Goal: Task Accomplishment & Management: Manage account settings

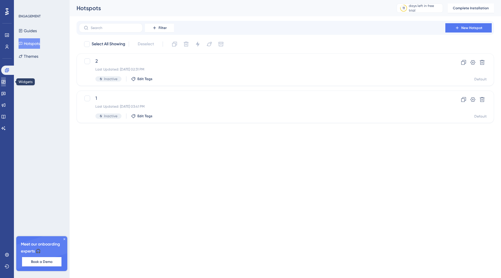
click at [6, 79] on icon at bounding box center [3, 81] width 5 height 5
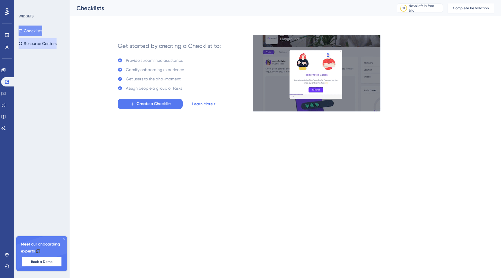
click at [40, 43] on button "Resource Centers" at bounding box center [38, 43] width 38 height 10
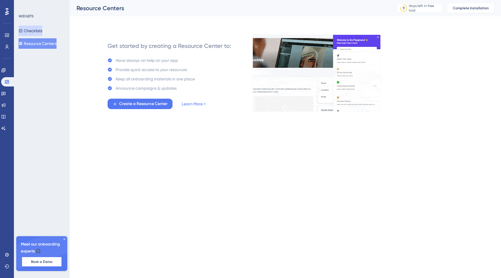
click at [40, 32] on button "Checklists" at bounding box center [31, 30] width 24 height 10
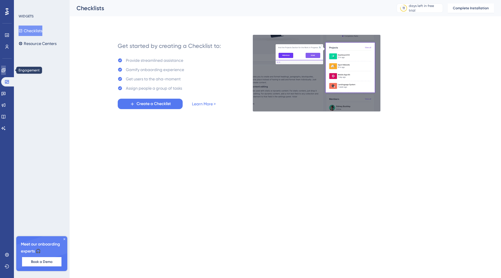
click at [6, 70] on link at bounding box center [3, 69] width 5 height 9
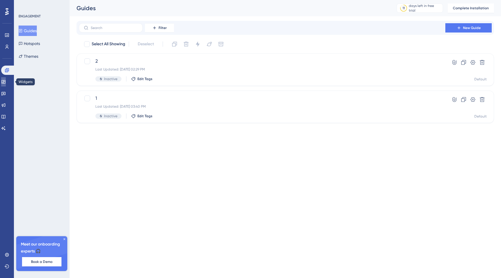
click at [5, 80] on icon at bounding box center [3, 81] width 4 height 3
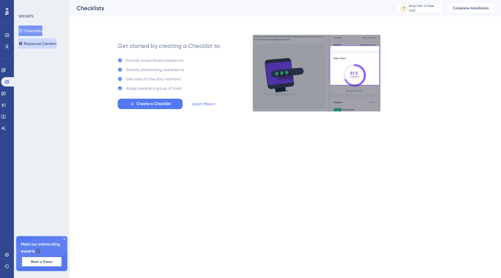
click at [44, 45] on button "Resource Centers" at bounding box center [38, 43] width 38 height 10
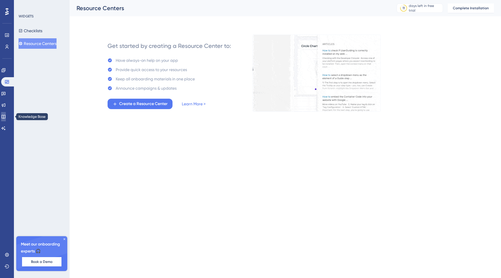
click at [6, 114] on link at bounding box center [3, 116] width 5 height 9
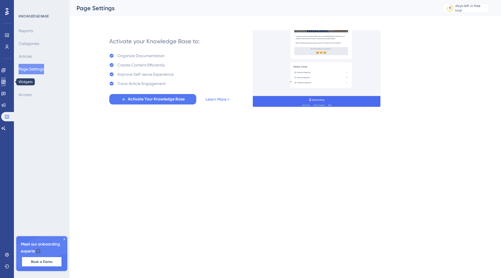
click at [5, 81] on icon at bounding box center [3, 81] width 4 height 3
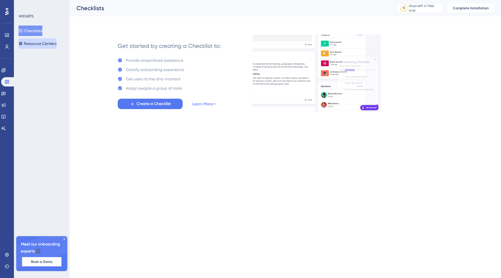
click at [40, 42] on button "Resource Centers" at bounding box center [38, 43] width 38 height 10
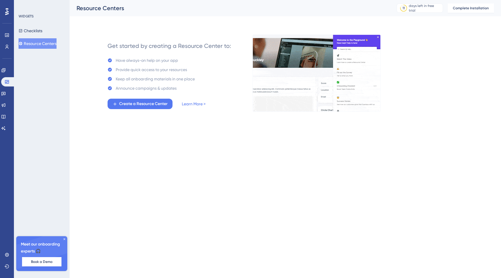
click at [64, 238] on icon at bounding box center [64, 238] width 3 height 3
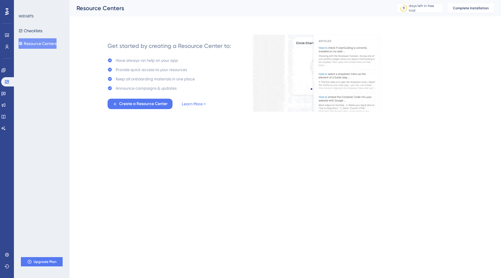
click at [6, 12] on icon at bounding box center [6, 12] width 3 height 8
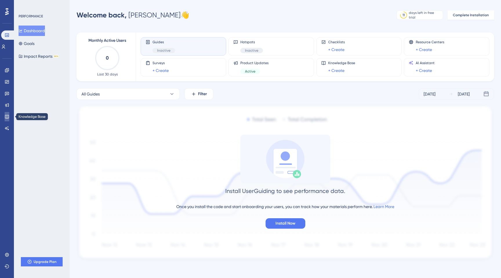
click at [7, 114] on icon at bounding box center [7, 116] width 5 height 5
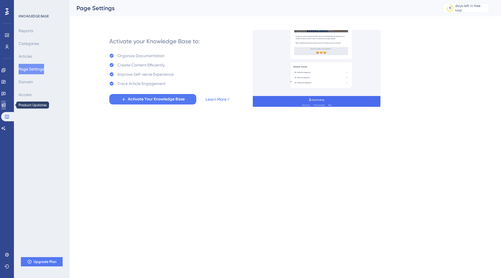
click at [6, 102] on link at bounding box center [3, 104] width 5 height 9
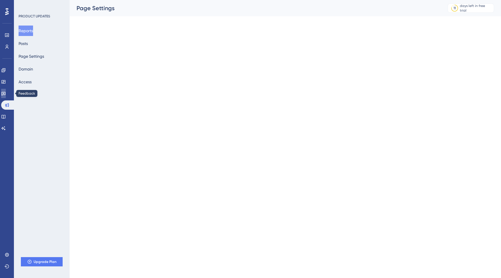
click at [6, 89] on link at bounding box center [3, 93] width 5 height 9
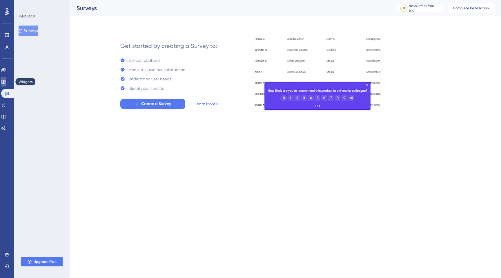
click at [6, 80] on icon at bounding box center [3, 81] width 5 height 5
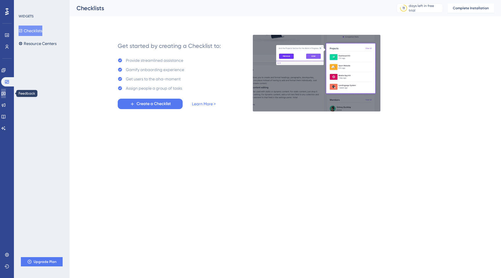
click at [6, 95] on icon at bounding box center [3, 94] width 4 height 4
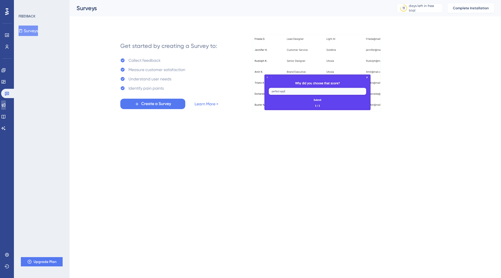
click at [6, 105] on icon at bounding box center [3, 105] width 5 height 5
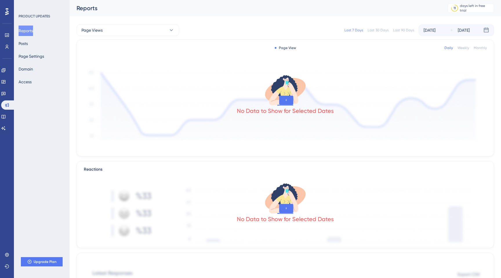
click at [10, 74] on div "Engagement" at bounding box center [7, 69] width 12 height 9
click at [6, 69] on icon at bounding box center [3, 70] width 5 height 5
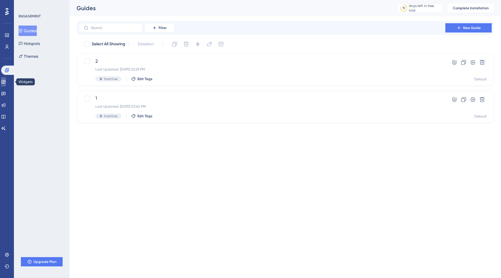
click at [6, 79] on link at bounding box center [3, 81] width 5 height 9
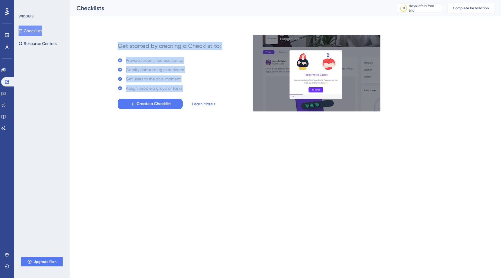
drag, startPoint x: 119, startPoint y: 45, endPoint x: 217, endPoint y: 100, distance: 112.6
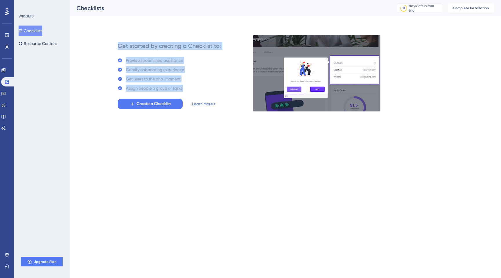
click at [217, 100] on div "Get started by creating a Checklist to: Provide streamlined assistance Gamify o…" at bounding box center [169, 73] width 103 height 72
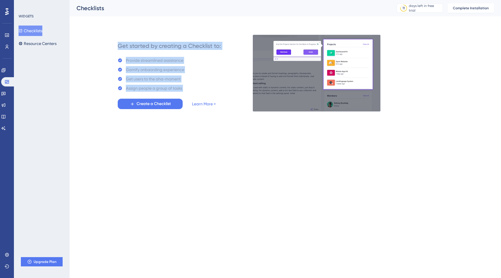
click at [211, 85] on div "Get started by creating a Checklist to: Provide streamlined assistance Gamify o…" at bounding box center [169, 73] width 103 height 72
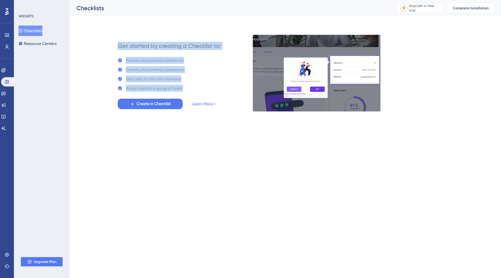
drag, startPoint x: 201, startPoint y: 90, endPoint x: 118, endPoint y: 44, distance: 94.1
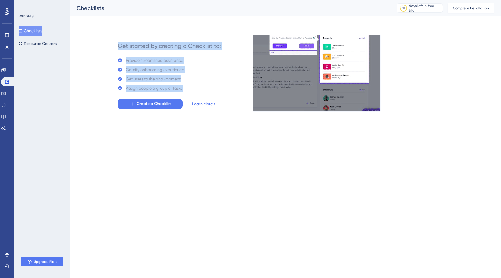
click at [118, 44] on div "Get started by creating a Checklist to: Provide streamlined assistance Gamify o…" at bounding box center [169, 73] width 103 height 72
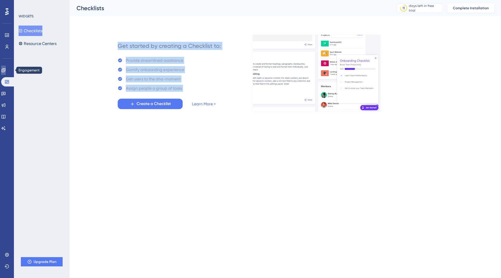
click at [4, 69] on link at bounding box center [3, 69] width 5 height 9
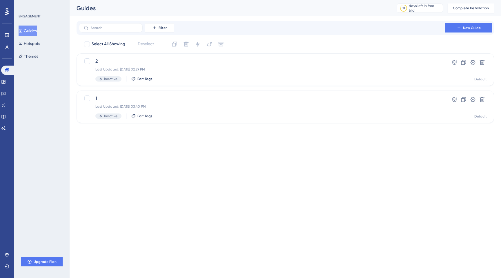
click at [48, 50] on div "Guides Hotspots Themes" at bounding box center [42, 43] width 47 height 36
click at [38, 54] on button "Themes" at bounding box center [29, 56] width 20 height 10
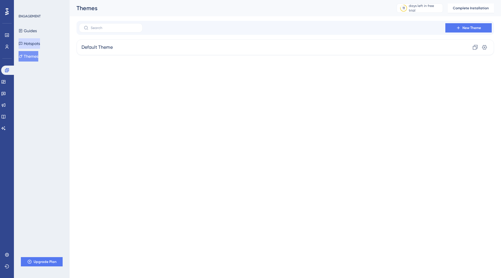
click at [40, 45] on button "Hotspots" at bounding box center [29, 43] width 21 height 10
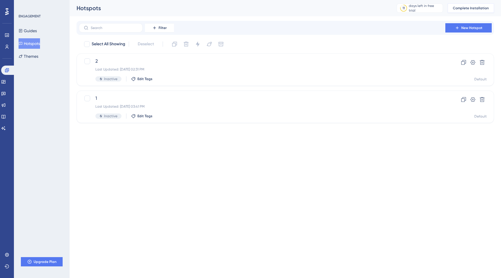
click at [467, 7] on span "Complete Installation" at bounding box center [470, 8] width 36 height 5
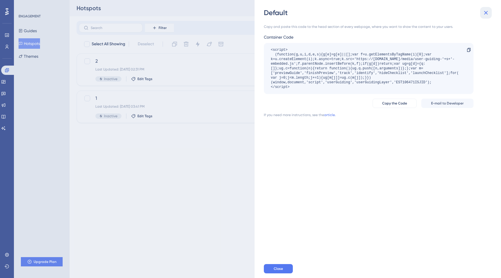
click at [487, 13] on icon at bounding box center [485, 12] width 7 height 7
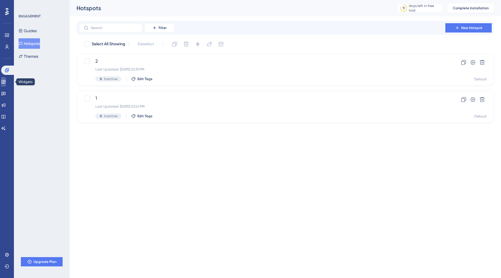
click at [6, 81] on link at bounding box center [3, 81] width 5 height 9
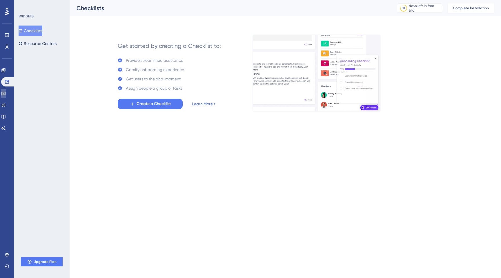
click at [6, 93] on icon at bounding box center [3, 93] width 5 height 5
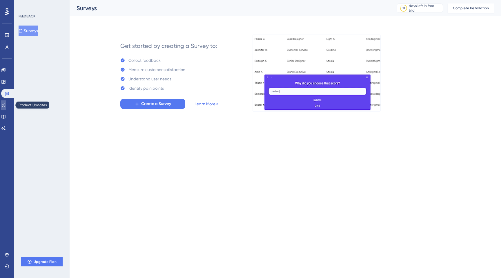
click at [6, 103] on icon at bounding box center [3, 105] width 5 height 5
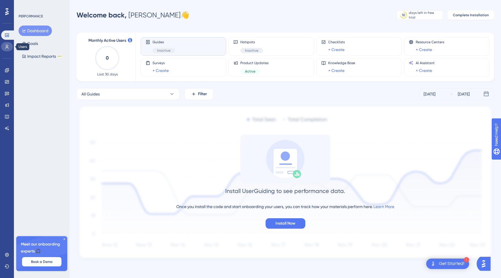
click at [10, 45] on link at bounding box center [7, 46] width 12 height 9
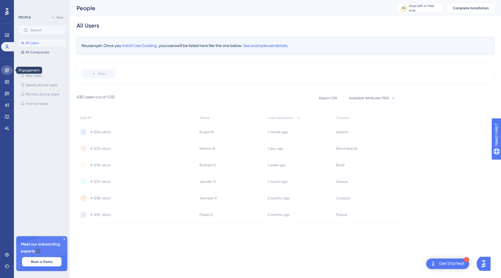
click at [9, 73] on link at bounding box center [7, 69] width 12 height 9
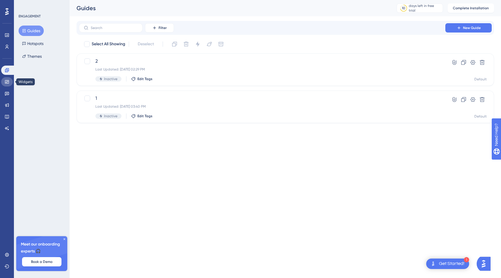
click at [8, 84] on link at bounding box center [7, 81] width 12 height 9
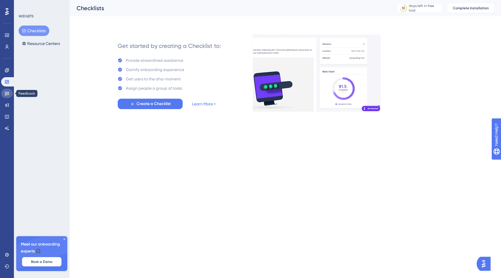
click at [8, 95] on icon at bounding box center [7, 93] width 5 height 5
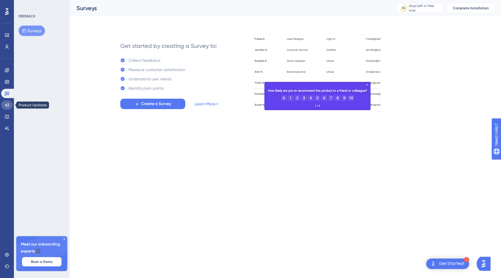
click at [6, 106] on icon at bounding box center [7, 105] width 5 height 5
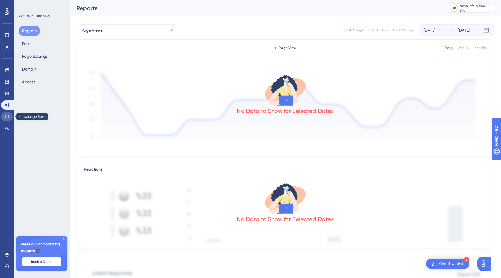
click at [6, 117] on icon at bounding box center [7, 116] width 5 height 5
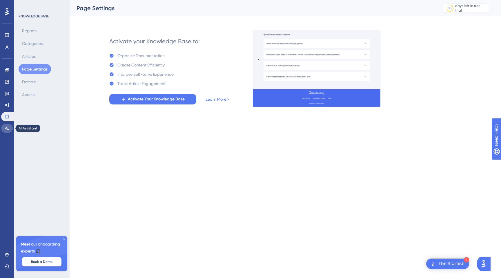
click at [6, 126] on icon at bounding box center [7, 128] width 5 height 5
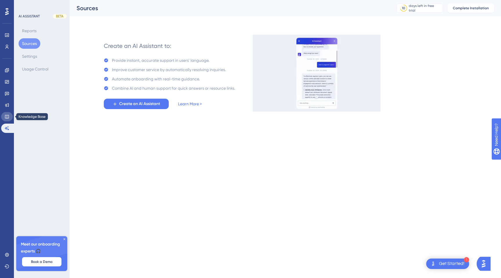
click at [7, 118] on icon at bounding box center [7, 117] width 4 height 4
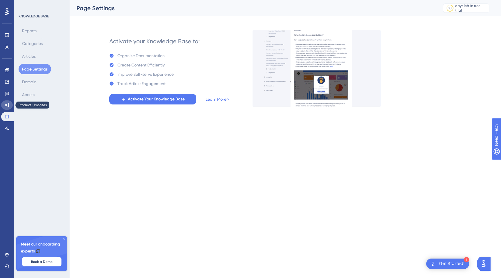
click at [7, 105] on icon at bounding box center [7, 105] width 4 height 4
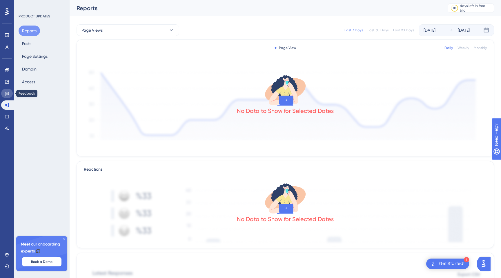
click at [7, 94] on icon at bounding box center [7, 93] width 5 height 5
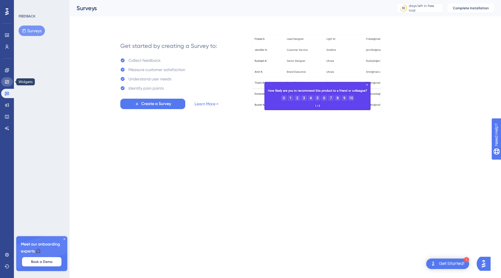
click at [7, 84] on link at bounding box center [7, 81] width 12 height 9
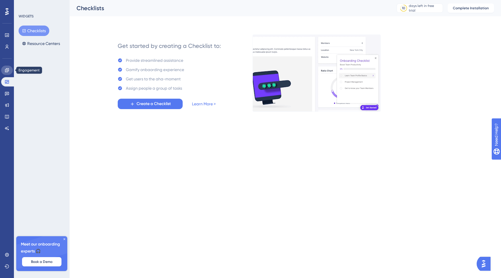
click at [8, 68] on icon at bounding box center [7, 70] width 4 height 4
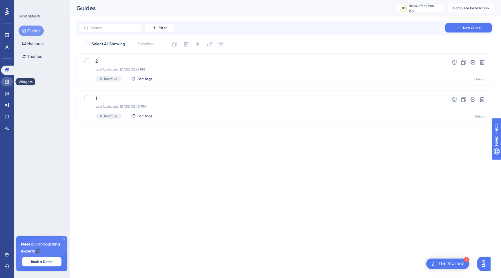
click at [7, 81] on icon at bounding box center [7, 81] width 4 height 3
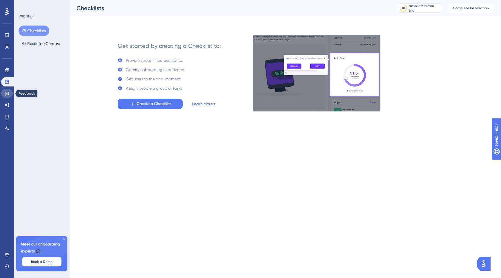
click at [6, 92] on icon at bounding box center [7, 93] width 5 height 5
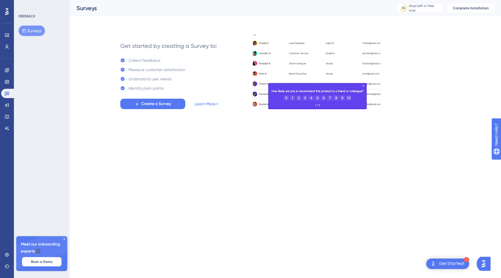
click at [13, 105] on div "Performance Users Engagement Widgets Feedback Product Updates Knowledge Base AI…" at bounding box center [7, 139] width 14 height 278
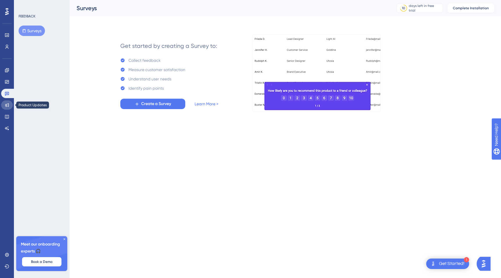
click at [8, 105] on icon at bounding box center [7, 105] width 5 height 5
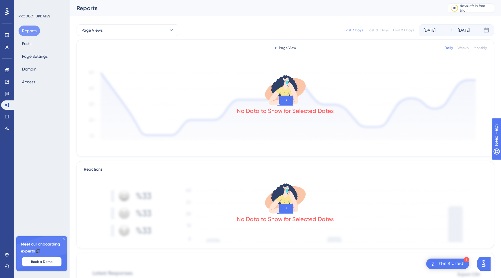
click at [10, 64] on div "Engagement Widgets Feedback Product Updates Knowledge Base AI Assistant" at bounding box center [7, 91] width 12 height 81
click at [8, 74] on link at bounding box center [7, 69] width 12 height 9
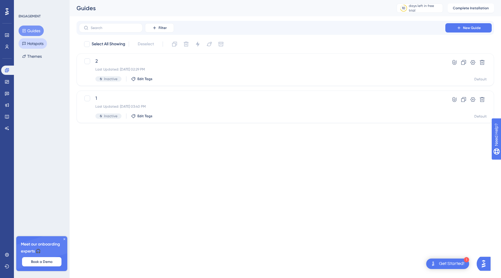
click at [39, 40] on button "Hotspots" at bounding box center [33, 43] width 28 height 10
click at [10, 85] on link at bounding box center [7, 81] width 12 height 9
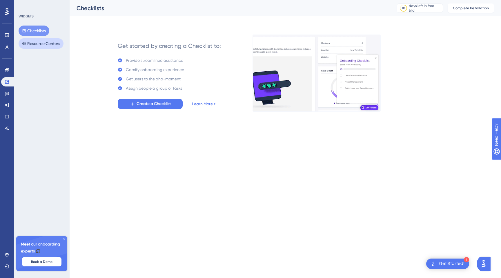
click at [48, 43] on button "Resource Centers" at bounding box center [41, 43] width 45 height 10
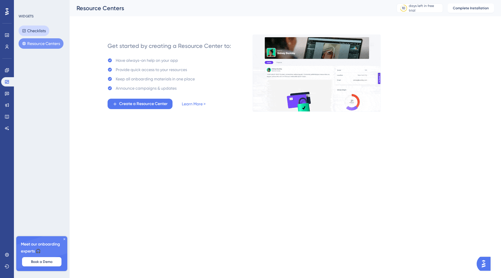
click at [40, 33] on button "Checklists" at bounding box center [34, 30] width 31 height 10
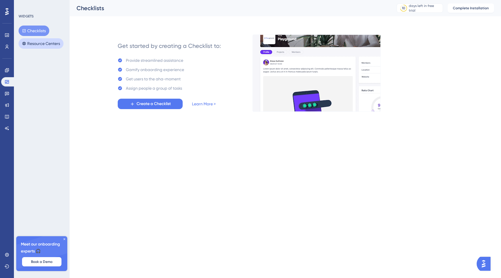
click at [40, 42] on button "Resource Centers" at bounding box center [41, 43] width 45 height 10
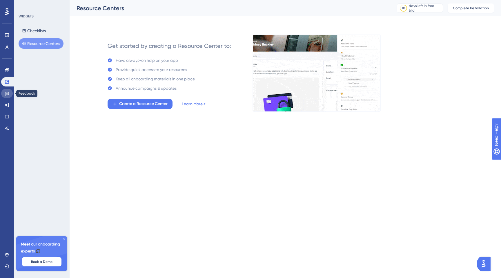
click at [7, 92] on icon at bounding box center [7, 94] width 4 height 4
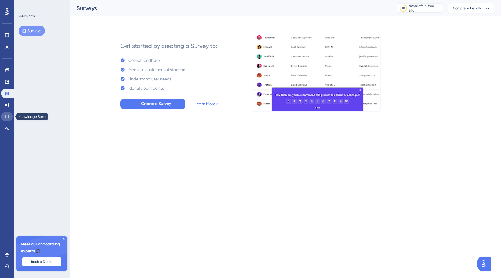
click at [4, 112] on link at bounding box center [7, 116] width 12 height 9
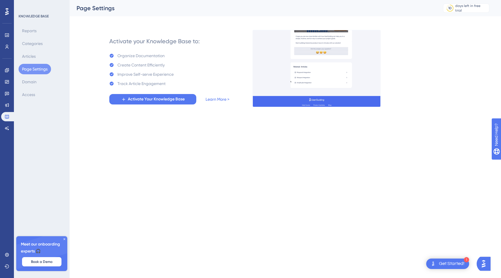
click at [457, 268] on div "1 Get Started!" at bounding box center [447, 263] width 43 height 10
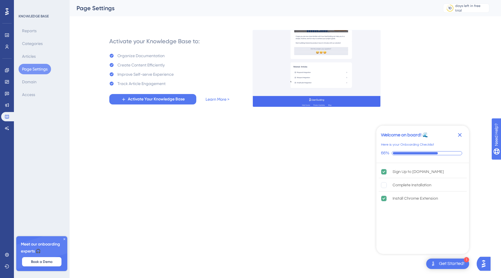
click at [457, 268] on div "1 Get Started!" at bounding box center [447, 263] width 43 height 10
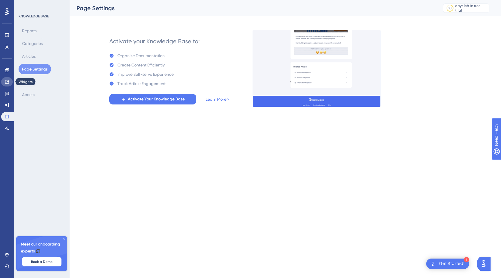
click at [9, 81] on icon at bounding box center [7, 81] width 5 height 5
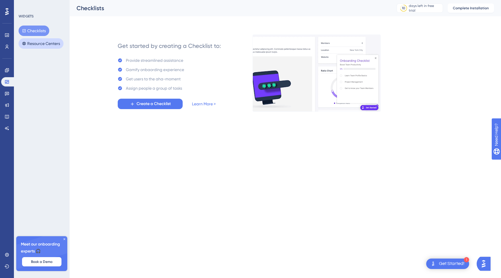
click at [50, 41] on button "Resource Centers" at bounding box center [41, 43] width 45 height 10
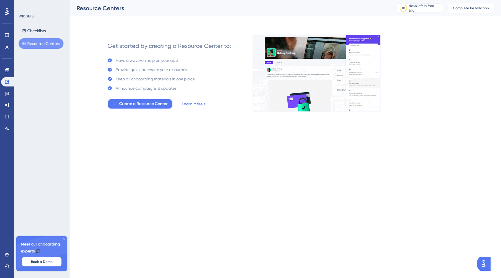
click at [157, 102] on span "Create a Resource Center" at bounding box center [143, 103] width 48 height 7
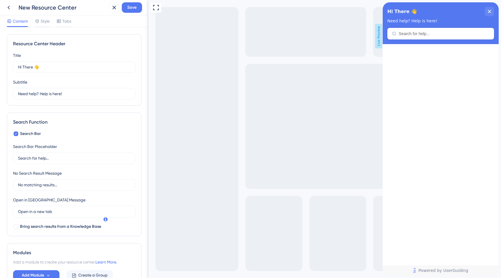
scroll to position [39, 0]
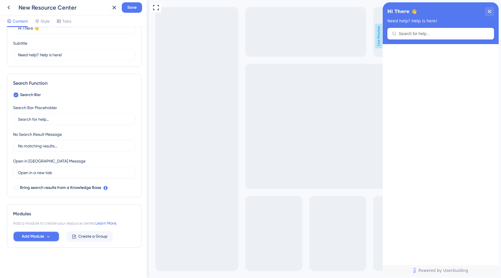
click at [51, 234] on button "Add Module" at bounding box center [36, 236] width 46 height 10
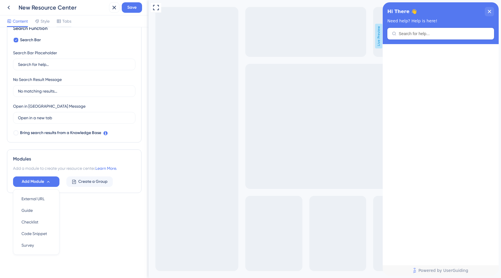
click at [88, 212] on div "Resource Center Header Title Hi There 👋 17 Hi There 👋 Subtitle Need help? Help …" at bounding box center [74, 78] width 134 height 275
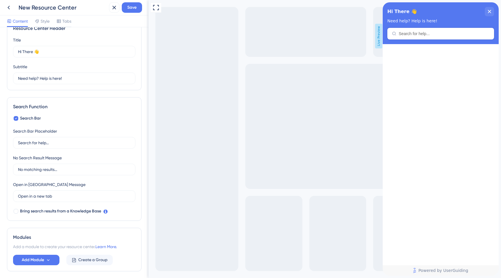
scroll to position [0, 0]
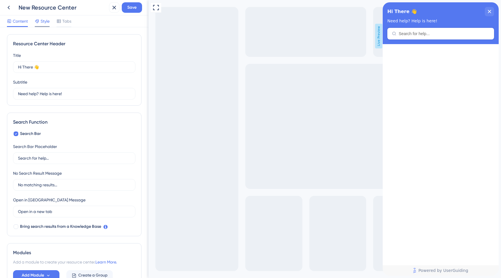
click at [48, 22] on span "Style" at bounding box center [45, 21] width 9 height 7
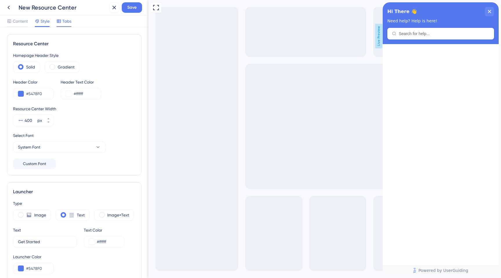
click at [67, 19] on span "Tabs" at bounding box center [66, 21] width 9 height 7
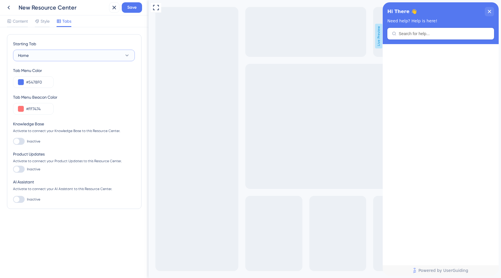
click at [46, 53] on button "Home" at bounding box center [74, 56] width 122 height 12
click at [20, 168] on div at bounding box center [19, 168] width 12 height 7
click at [13, 169] on input "Inactive" at bounding box center [13, 169] width 0 height 0
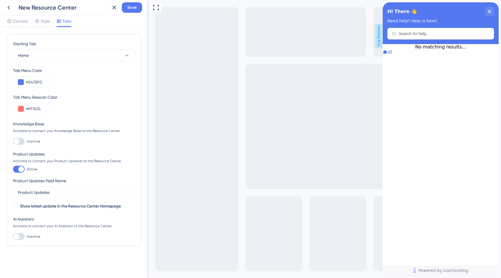
click at [20, 168] on div at bounding box center [21, 169] width 6 height 6
click at [13, 169] on input "Active" at bounding box center [13, 169] width 0 height 0
checkbox input "false"
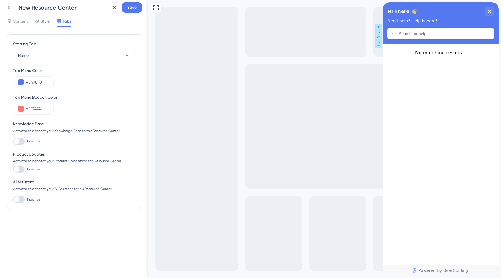
click at [23, 142] on div at bounding box center [19, 141] width 12 height 7
click at [13, 141] on input "Inactive" at bounding box center [13, 141] width 0 height 0
checkbox input "false"
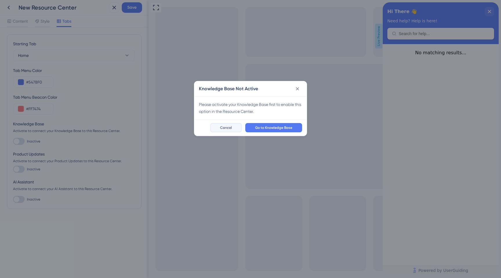
click at [220, 125] on button "Cancel" at bounding box center [226, 127] width 32 height 9
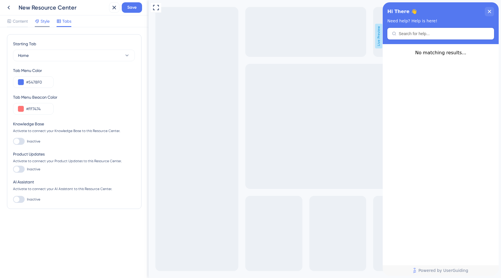
click at [45, 21] on span "Style" at bounding box center [45, 21] width 9 height 7
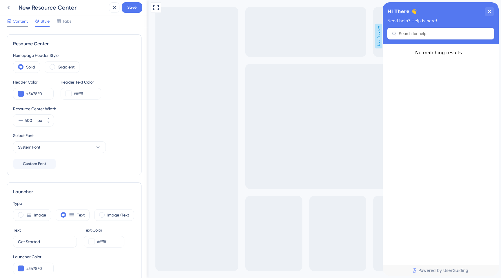
click at [21, 19] on span "Content" at bounding box center [20, 21] width 15 height 7
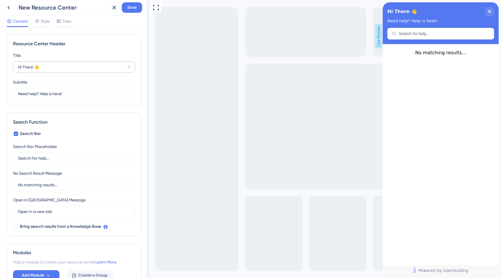
click at [45, 70] on label "Hi There 👋 17" at bounding box center [74, 67] width 122 height 12
click at [45, 70] on input "Hi There 👋" at bounding box center [71, 67] width 107 height 6
click at [54, 94] on input "Need help? Help is here!" at bounding box center [71, 93] width 107 height 6
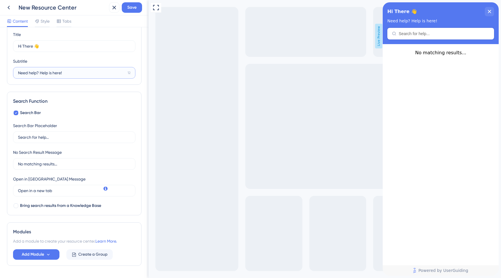
scroll to position [39, 0]
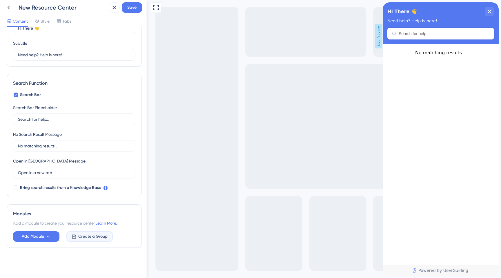
click at [81, 236] on span "Create a Group" at bounding box center [92, 236] width 29 height 7
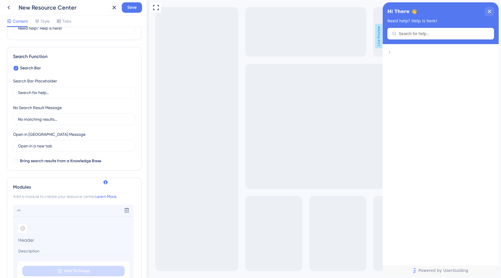
scroll to position [42, 0]
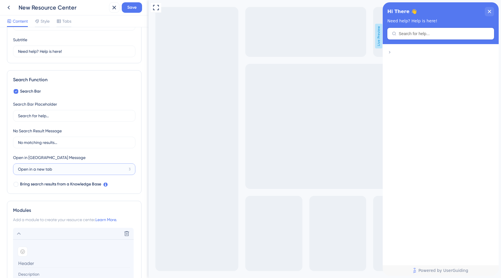
click at [81, 171] on input "Open in a new tab" at bounding box center [72, 169] width 108 height 6
click at [88, 148] on label "No matching results..." at bounding box center [74, 142] width 122 height 12
click at [88, 145] on input "No matching results..." at bounding box center [74, 142] width 112 height 6
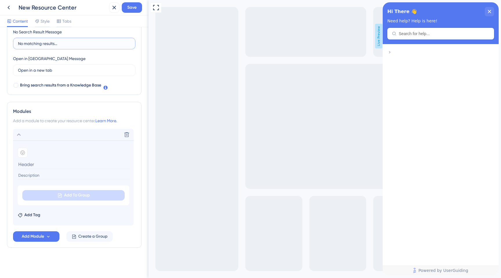
scroll to position [0, 0]
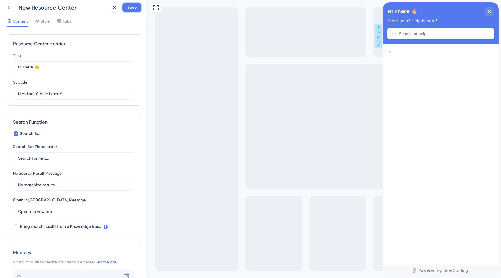
click at [137, 10] on button "Save" at bounding box center [132, 7] width 20 height 10
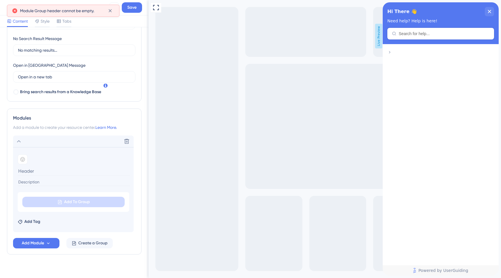
scroll to position [141, 0]
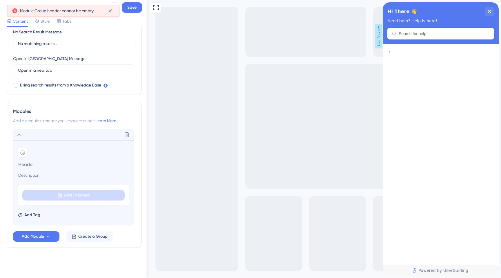
click at [61, 166] on input at bounding box center [74, 164] width 112 height 9
type input "asd"
click at [75, 174] on input at bounding box center [74, 175] width 112 height 8
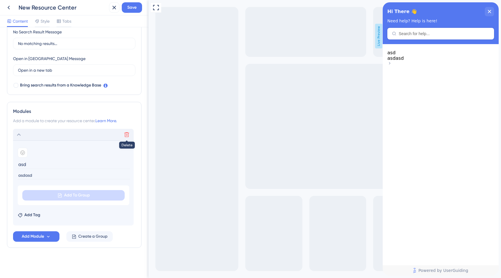
type input "asdasd"
click at [125, 134] on icon at bounding box center [127, 135] width 6 height 6
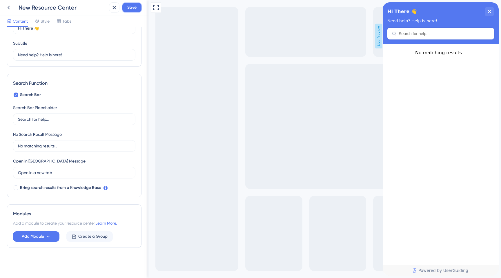
click at [133, 11] on button "Save" at bounding box center [132, 7] width 20 height 10
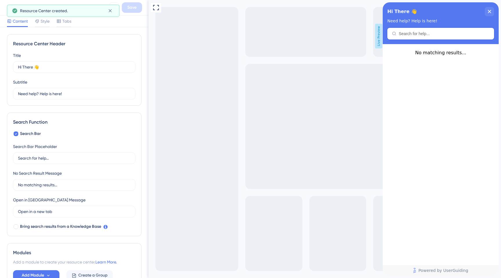
click at [302, 19] on div "Full Screen Preview Live Preview" at bounding box center [324, 139] width 352 height 278
click at [8, 9] on icon at bounding box center [8, 7] width 7 height 7
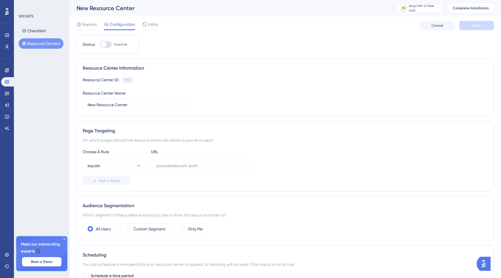
click at [36, 44] on button "Resource Centers" at bounding box center [41, 43] width 45 height 10
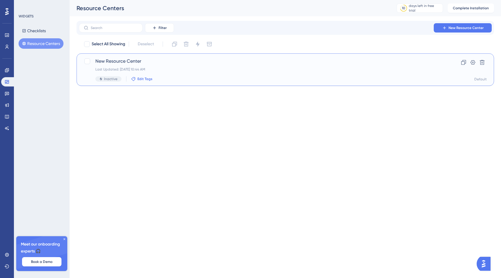
click at [147, 81] on span "Edit Tags" at bounding box center [144, 78] width 15 height 5
click at [250, 0] on html "Performance Users Engagement Widgets Feedback Product Updates Knowledge Base AI…" at bounding box center [250, 0] width 501 height 0
click at [141, 67] on div "Last Updated: Sep 16 2025, 10:44 AM" at bounding box center [261, 69] width 333 height 5
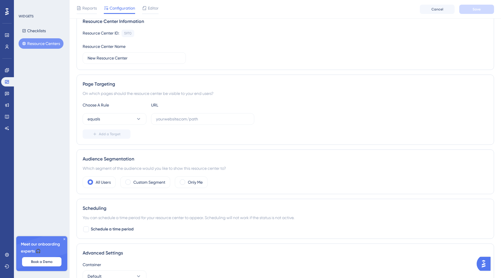
scroll to position [49, 0]
click at [154, 183] on label "Custom Segment" at bounding box center [149, 181] width 32 height 7
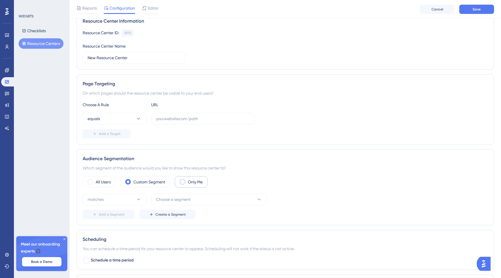
click at [196, 182] on label "Only Me" at bounding box center [195, 181] width 15 height 7
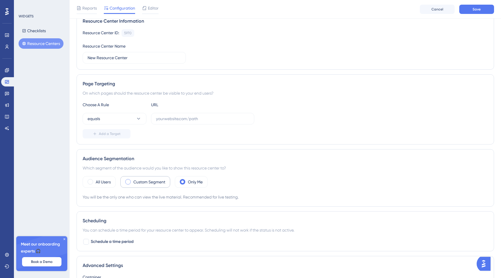
click at [152, 181] on label "Custom Segment" at bounding box center [149, 181] width 32 height 7
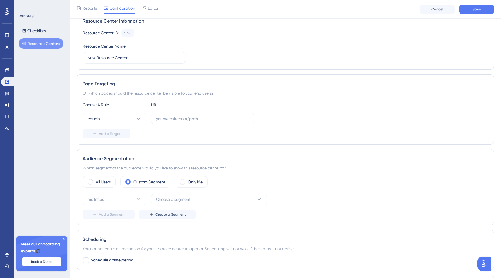
click at [103, 171] on div "Audience Segmentation Which segment of the audience would you like to show this…" at bounding box center [284, 187] width 417 height 76
click at [103, 184] on label "All Users" at bounding box center [103, 181] width 15 height 7
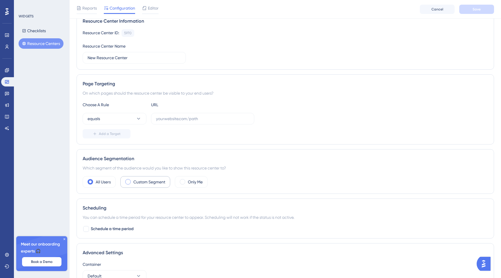
click at [143, 182] on label "Custom Segment" at bounding box center [149, 181] width 32 height 7
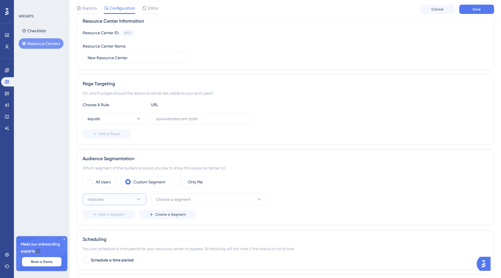
click at [138, 200] on icon at bounding box center [138, 199] width 3 height 2
click at [136, 213] on div "matches matches" at bounding box center [114, 217] width 47 height 12
click at [174, 205] on button "Choose a segment" at bounding box center [209, 199] width 116 height 12
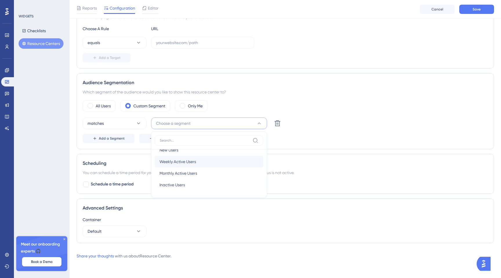
scroll to position [0, 0]
click at [247, 87] on div "Audience Segmentation Which segment of the audience would you like to show this…" at bounding box center [284, 111] width 417 height 76
click at [189, 109] on label "Only Me" at bounding box center [195, 105] width 15 height 7
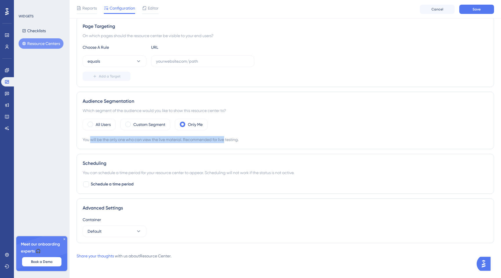
drag, startPoint x: 92, startPoint y: 139, endPoint x: 226, endPoint y: 141, distance: 134.1
click at [226, 141] on div "You will be the only one who can view the live material. Recommended for live t…" at bounding box center [285, 139] width 405 height 7
drag, startPoint x: 247, startPoint y: 138, endPoint x: 185, endPoint y: 142, distance: 62.1
click at [185, 142] on div "You will be the only one who can view the live material. Recommended for live t…" at bounding box center [285, 139] width 405 height 7
click at [134, 123] on label "Custom Segment" at bounding box center [149, 124] width 32 height 7
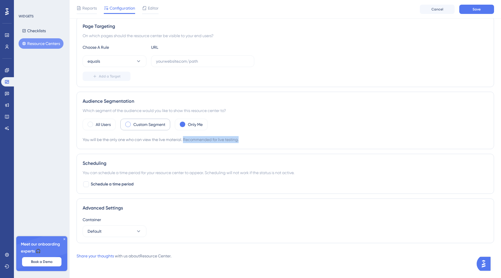
scroll to position [125, 0]
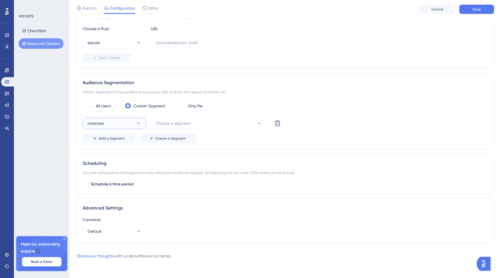
click at [139, 123] on icon at bounding box center [138, 123] width 3 height 2
click at [138, 123] on icon at bounding box center [138, 123] width 3 height 2
click at [111, 107] on label "All Users" at bounding box center [103, 105] width 15 height 7
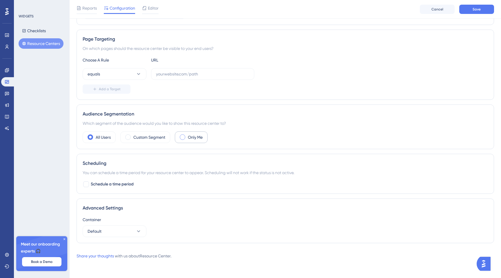
click at [190, 137] on label "Only Me" at bounding box center [195, 137] width 15 height 7
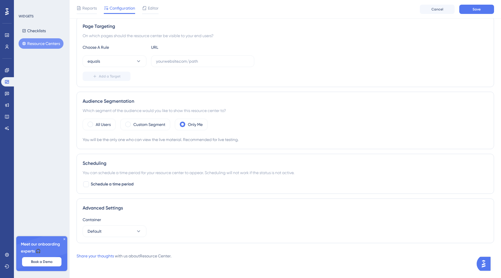
click at [64, 238] on icon at bounding box center [64, 238] width 3 height 3
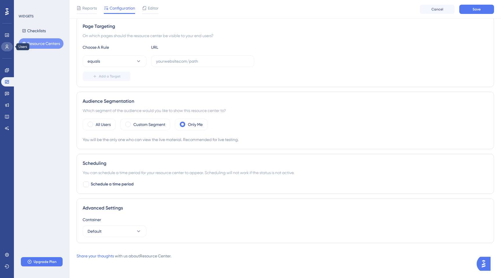
click at [8, 50] on link at bounding box center [7, 46] width 12 height 9
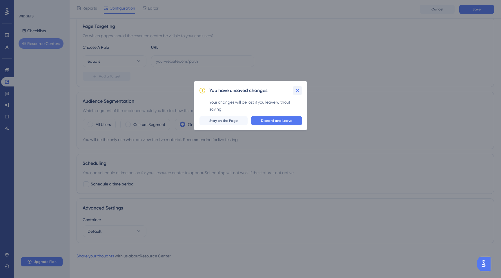
click at [297, 90] on icon at bounding box center [297, 90] width 6 height 6
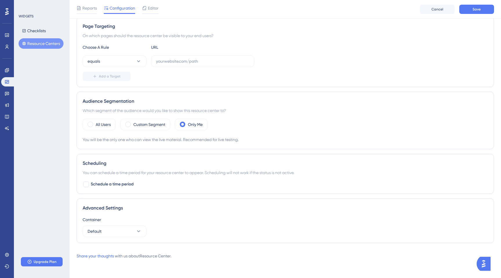
scroll to position [71, 0]
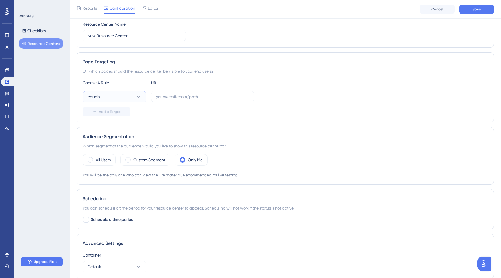
click at [105, 95] on button "equals" at bounding box center [115, 97] width 64 height 12
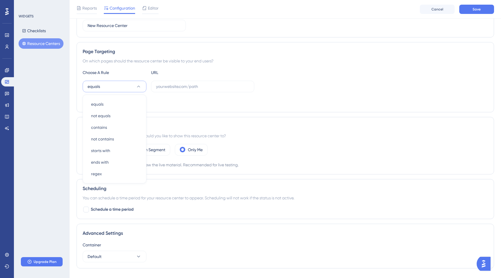
click at [182, 101] on div "Add a Target" at bounding box center [285, 101] width 405 height 9
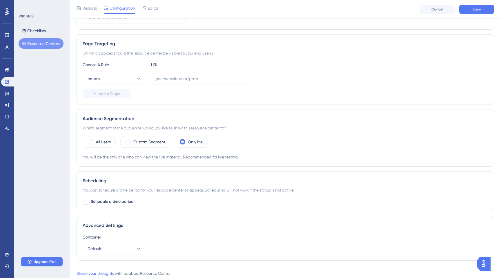
scroll to position [107, 0]
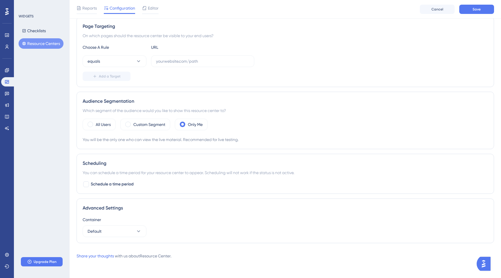
click at [19, 69] on div "WIDGETS Checklists Resource Centers Upgrade Plan" at bounding box center [42, 139] width 56 height 278
click at [478, 6] on button "Save" at bounding box center [476, 9] width 35 height 9
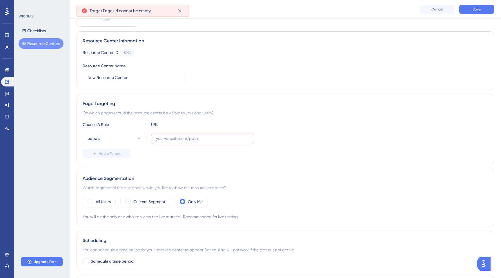
scroll to position [29, 0]
click at [41, 43] on button "Resource Centers" at bounding box center [41, 43] width 45 height 10
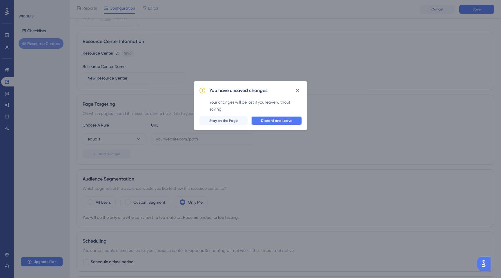
click at [270, 121] on span "Discard and Leave" at bounding box center [276, 120] width 31 height 5
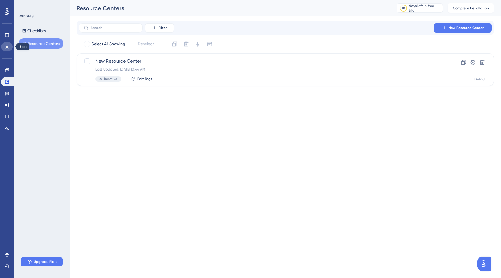
click at [8, 45] on icon at bounding box center [7, 46] width 5 height 5
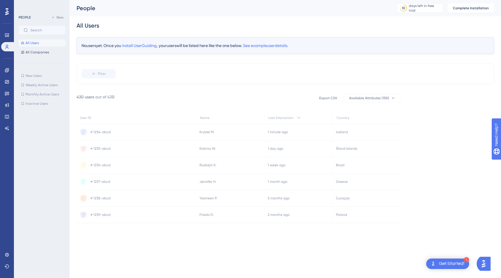
click at [127, 177] on icon at bounding box center [136, 181] width 120 height 16
click at [32, 51] on span "All Companies" at bounding box center [36, 52] width 23 height 5
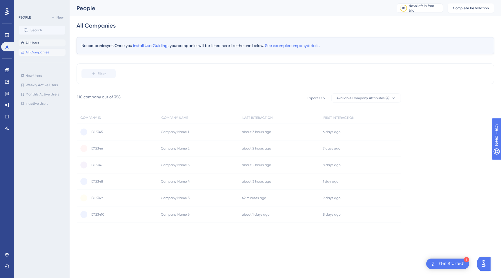
click at [33, 42] on span "All Users" at bounding box center [31, 43] width 13 height 5
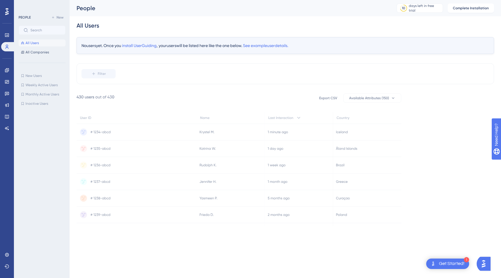
click at [333, 98] on icon at bounding box center [238, 166] width 324 height 146
click at [362, 98] on rect at bounding box center [372, 98] width 58 height 9
click at [482, 9] on span "Complete Installation" at bounding box center [470, 8] width 36 height 5
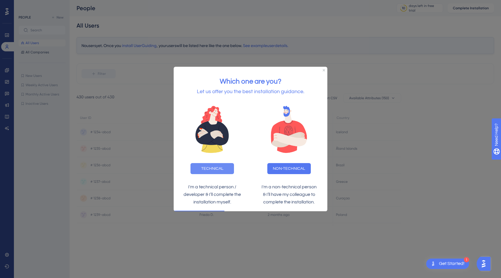
click at [196, 167] on button "TECHNICAL" at bounding box center [211, 168] width 43 height 11
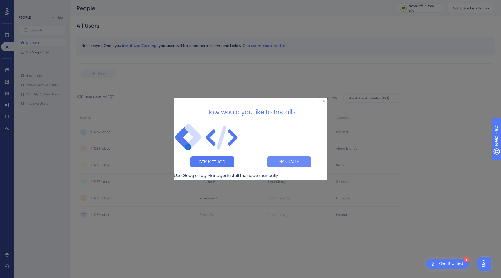
click at [282, 160] on button "MANUALLY" at bounding box center [288, 161] width 43 height 11
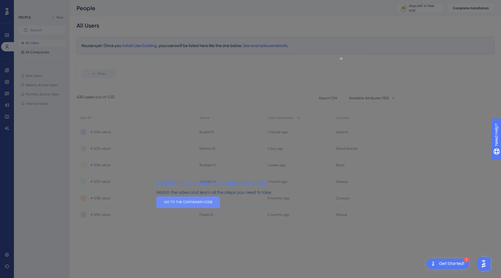
click at [220, 208] on button "GO TO THE CONTAINER CODE" at bounding box center [188, 202] width 64 height 12
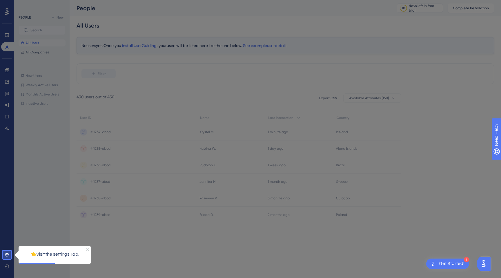
click at [82, 249] on div "👈Visit the settings Tab." at bounding box center [55, 253] width 72 height 17
click at [3, 256] on link at bounding box center [7, 254] width 12 height 9
click at [84, 249] on div "👈Visit the settings Tab." at bounding box center [55, 253] width 72 height 17
click at [86, 248] on icon "Close Preview" at bounding box center [87, 249] width 2 height 2
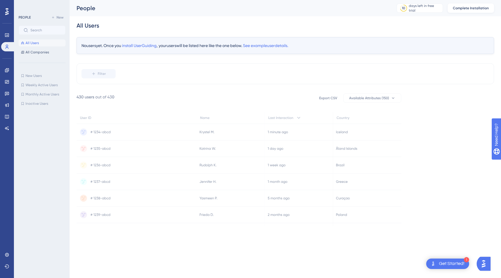
click at [465, 7] on span "Complete Installation" at bounding box center [470, 8] width 36 height 5
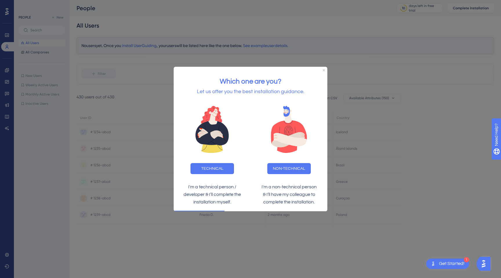
click at [293, 70] on div "Which one are you? Let us offer you the best installation guidance." at bounding box center [251, 83] width 154 height 34
click at [289, 169] on button "NON-TECHNICAL" at bounding box center [288, 168] width 43 height 11
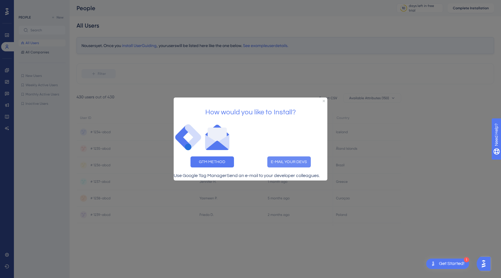
click at [294, 156] on button "E-MAIL YOUR DEVS" at bounding box center [288, 161] width 43 height 11
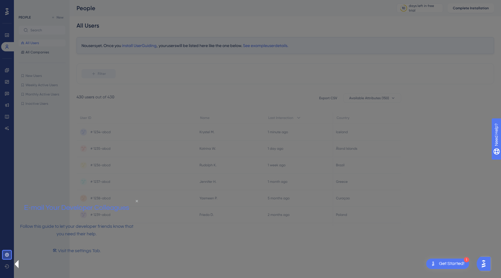
click at [136, 202] on icon "Close Preview" at bounding box center [137, 200] width 2 height 2
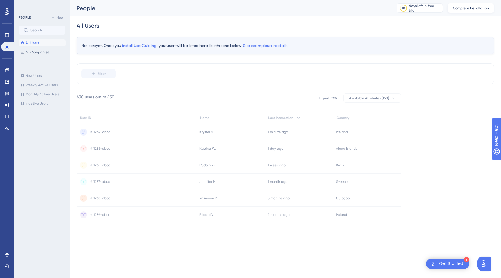
click at [472, 8] on span "Complete Installation" at bounding box center [470, 8] width 36 height 5
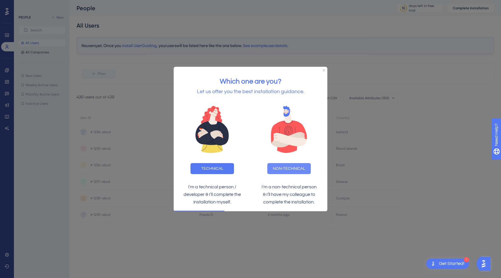
click at [288, 169] on button "NON-TECHNICAL" at bounding box center [288, 168] width 43 height 11
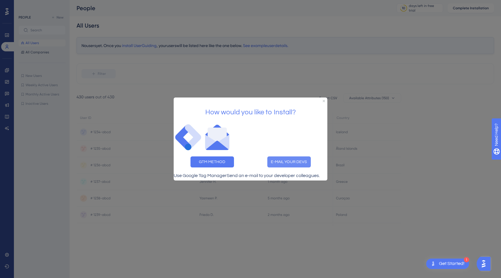
click at [282, 156] on button "E-MAIL YOUR DEVS" at bounding box center [288, 161] width 43 height 11
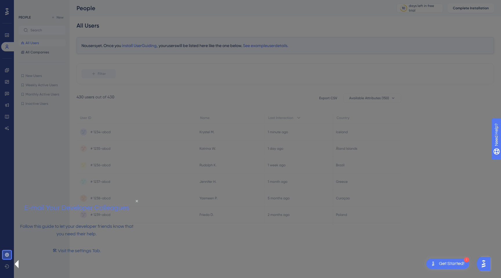
click at [62, 254] on p "🛠 Visit the settings Tab." at bounding box center [76, 251] width 118 height 8
click at [9, 254] on link at bounding box center [7, 254] width 12 height 9
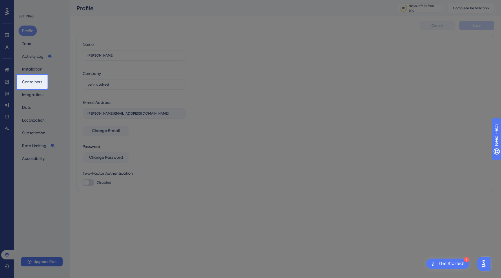
click at [17, 254] on div at bounding box center [32, 183] width 31 height 189
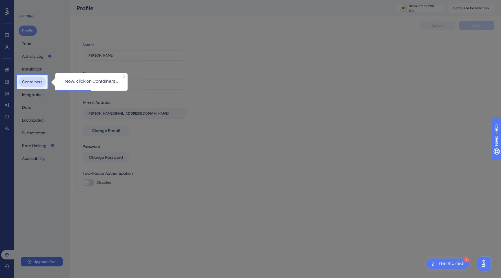
click at [32, 81] on button "Containers" at bounding box center [32, 81] width 27 height 10
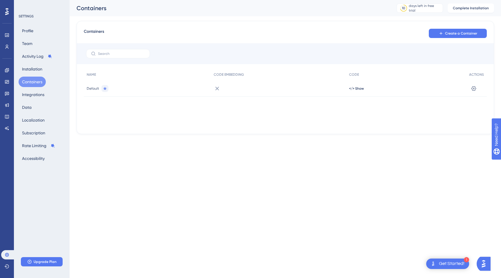
click at [32, 81] on button "Containers" at bounding box center [32, 81] width 27 height 10
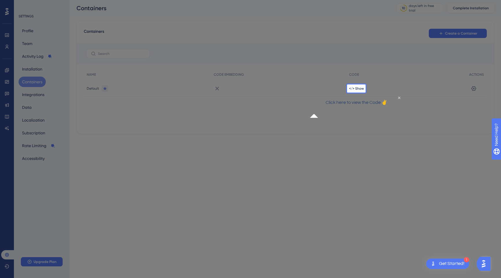
click at [350, 91] on div "</> Show" at bounding box center [406, 88] width 120 height 16
click at [329, 57] on div at bounding box center [173, 139] width 347 height 278
click at [394, 102] on div "Click here to view the Code ✌" at bounding box center [355, 102] width 93 height 17
click at [397, 98] on icon "Close Preview" at bounding box center [398, 97] width 2 height 2
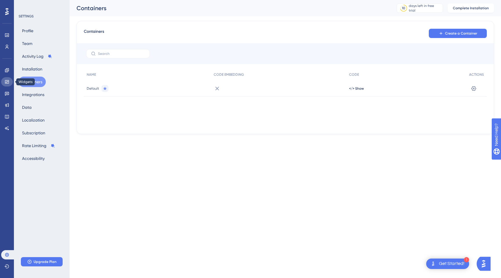
click at [7, 83] on icon at bounding box center [7, 81] width 5 height 5
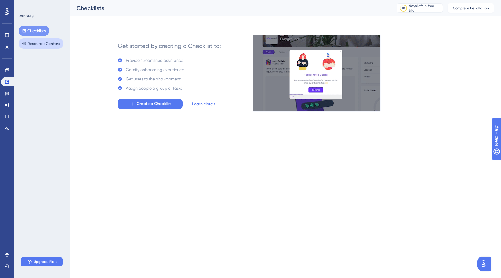
click at [45, 41] on button "Resource Centers" at bounding box center [41, 43] width 45 height 10
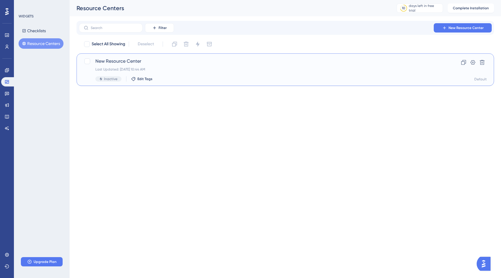
click at [119, 60] on span "New Resource Center" at bounding box center [261, 61] width 333 height 7
